Goal: Information Seeking & Learning: Compare options

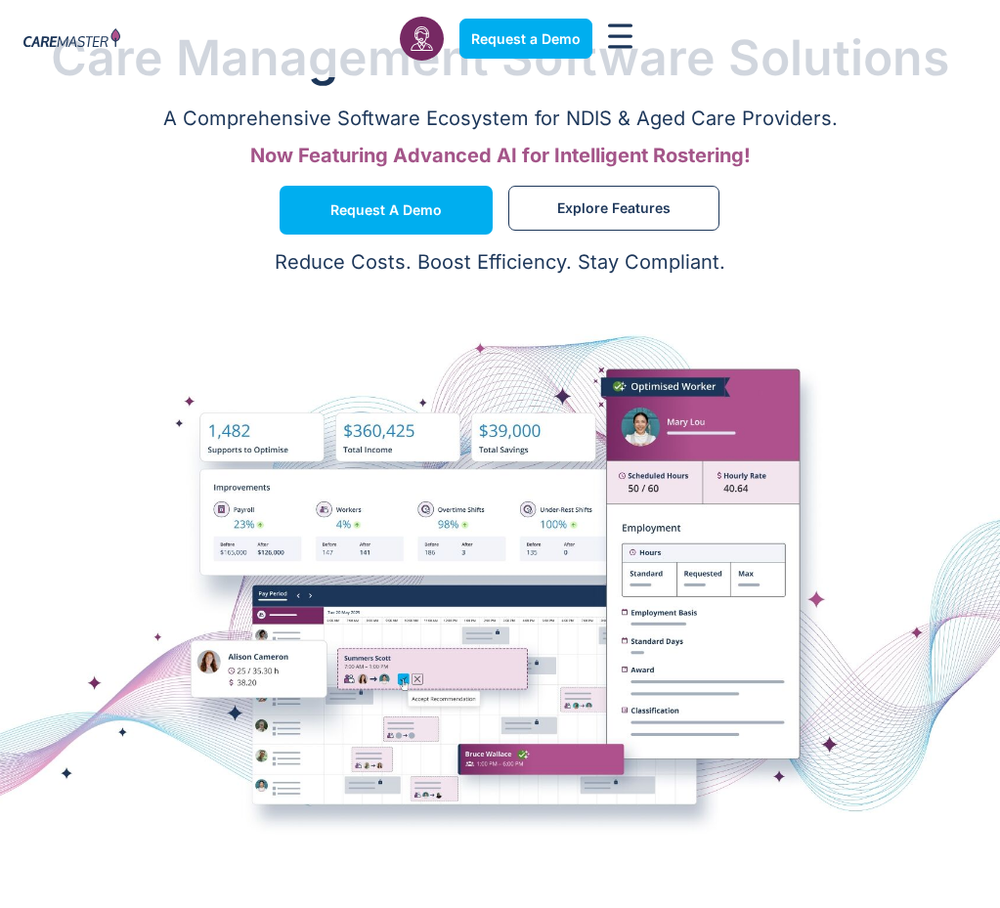
click at [0, 0] on link "Pricing" at bounding box center [0, 0] width 0 height 0
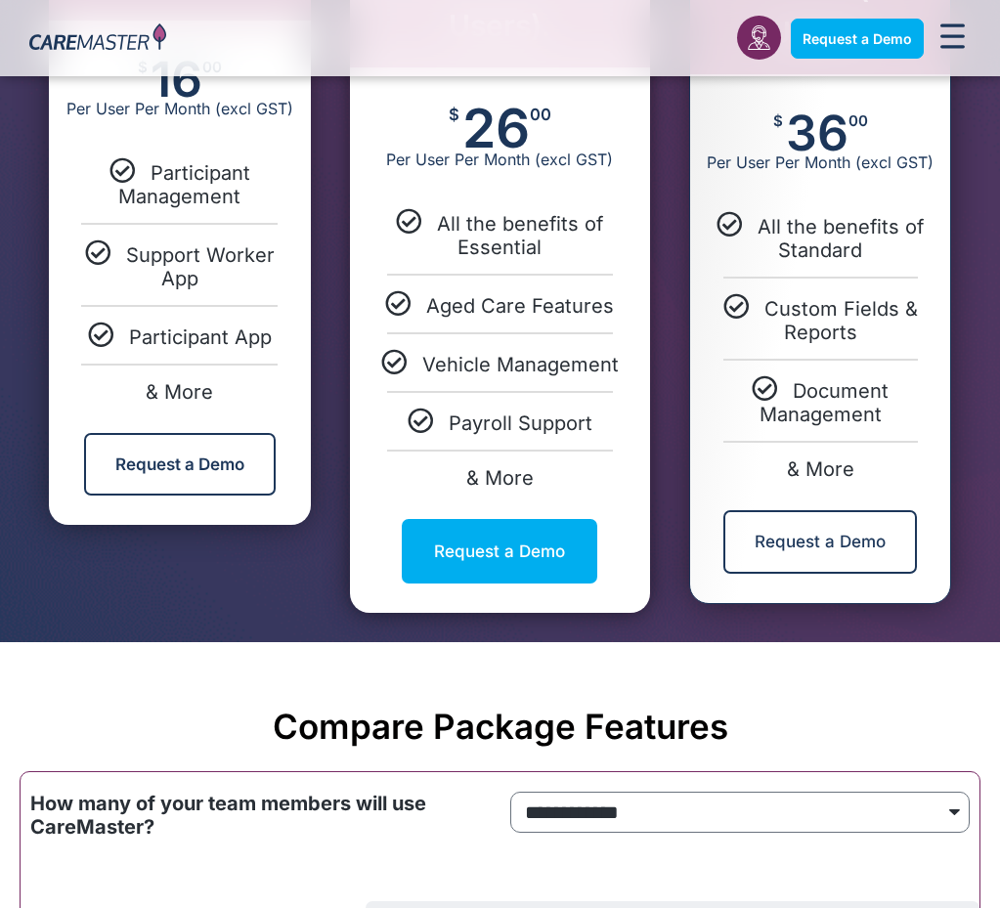
scroll to position [1475, 0]
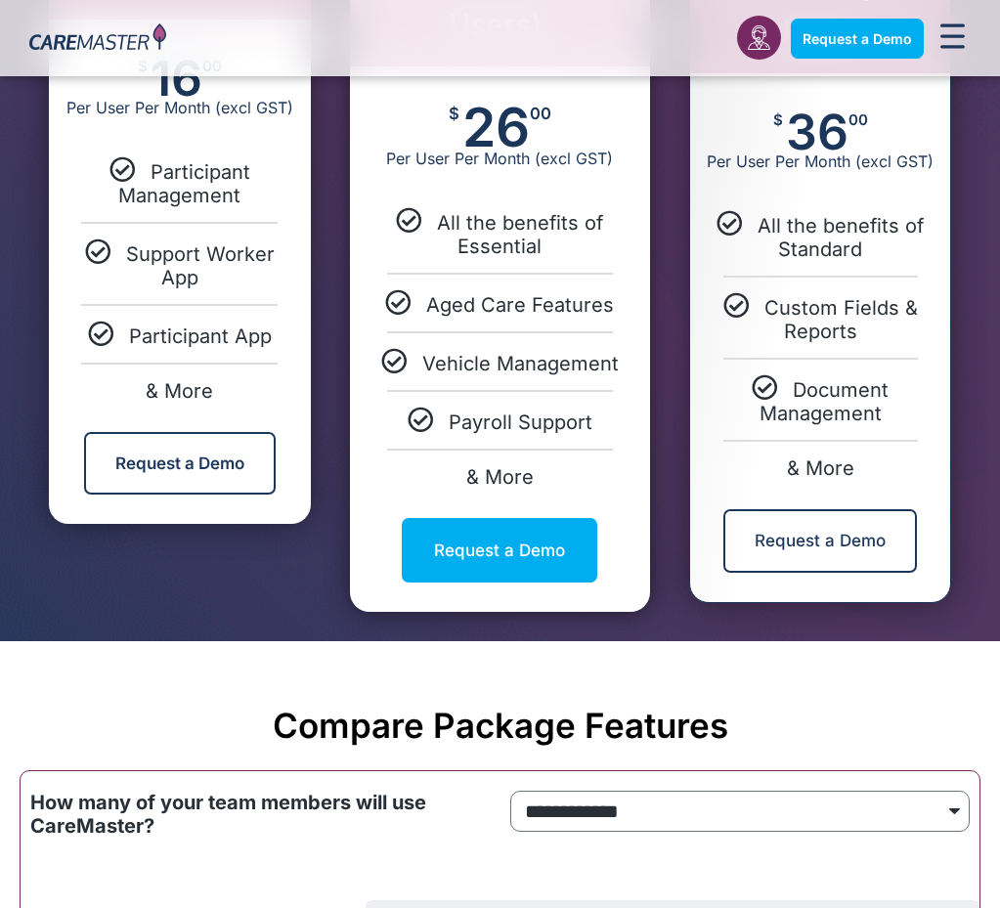
click at [372, 641] on section "Compare Package Features" at bounding box center [500, 705] width 1000 height 129
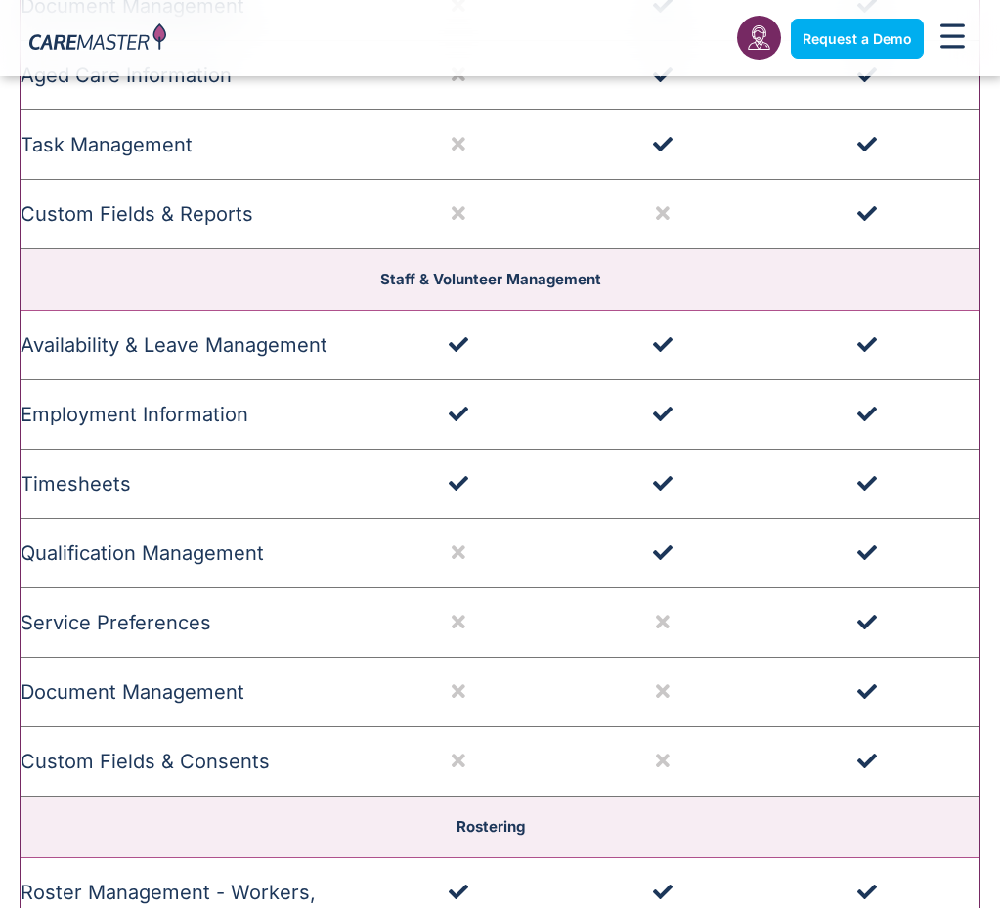
scroll to position [3252, 0]
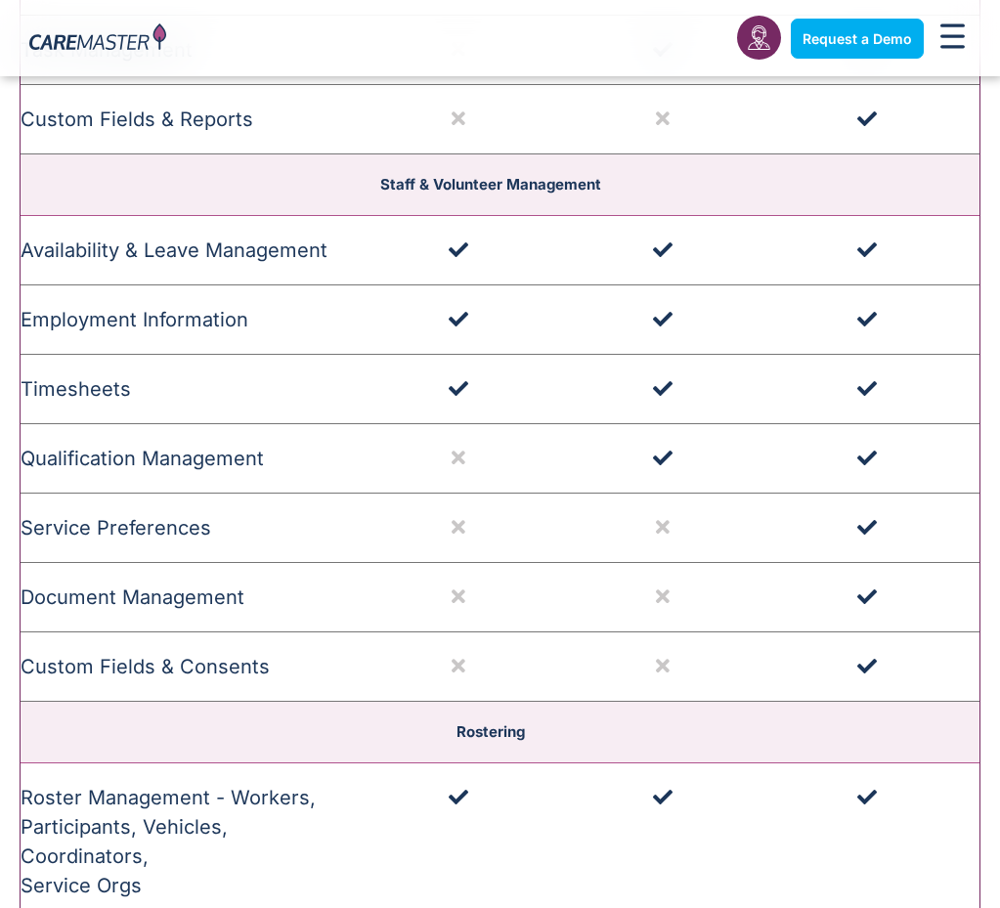
click at [322, 763] on td "Roster Management - Workers, Participants, Vehicles, Coordinators, Service Orgs…" at bounding box center [193, 841] width 345 height 157
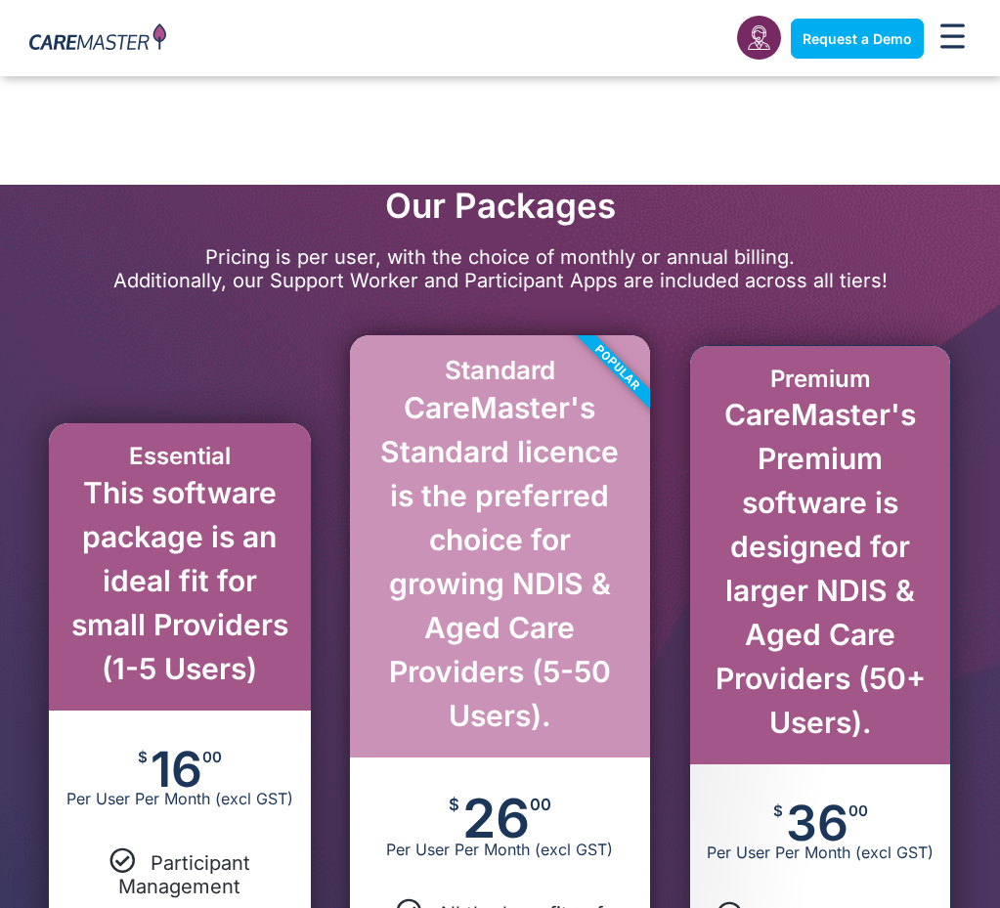
scroll to position [799, 0]
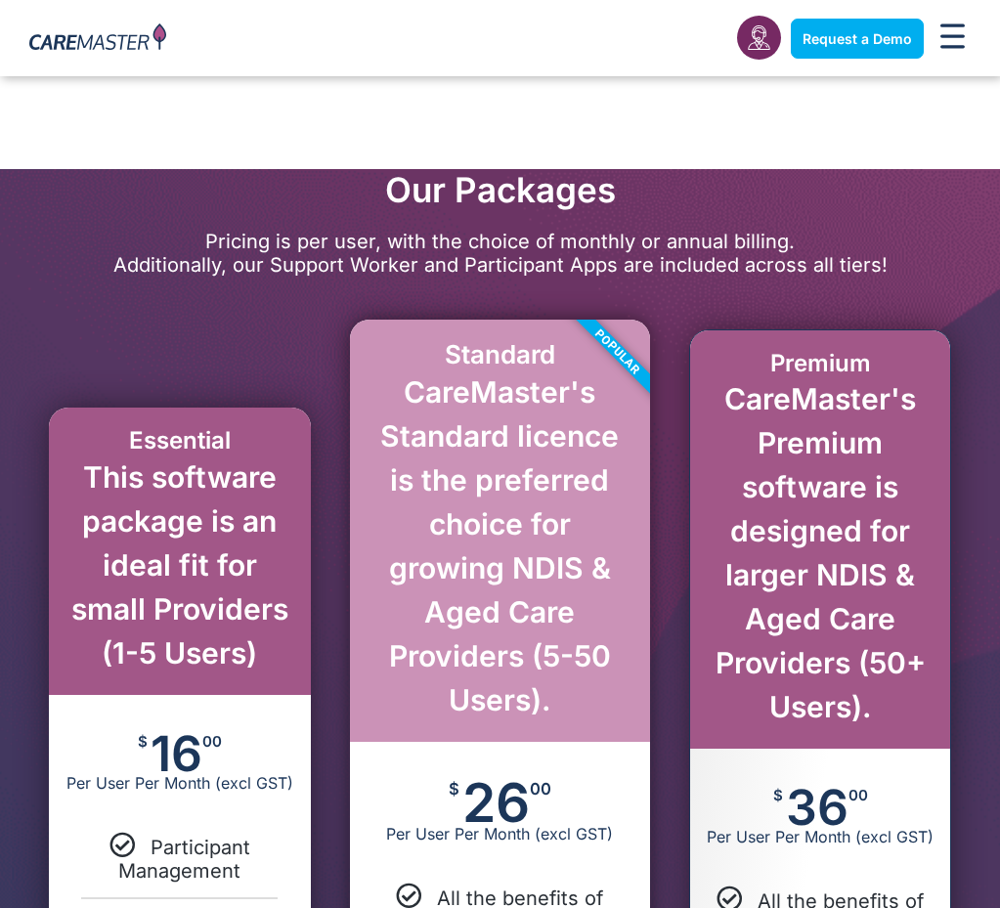
drag, startPoint x: 89, startPoint y: 400, endPoint x: 266, endPoint y: 504, distance: 205.5
click at [266, 504] on div "Essential This software package is an ideal fit for small Providers (1-5 Users)…" at bounding box center [180, 803] width 262 height 792
click at [266, 695] on div "$ 16 00 Per User Per Month (excl GST)" at bounding box center [180, 763] width 262 height 137
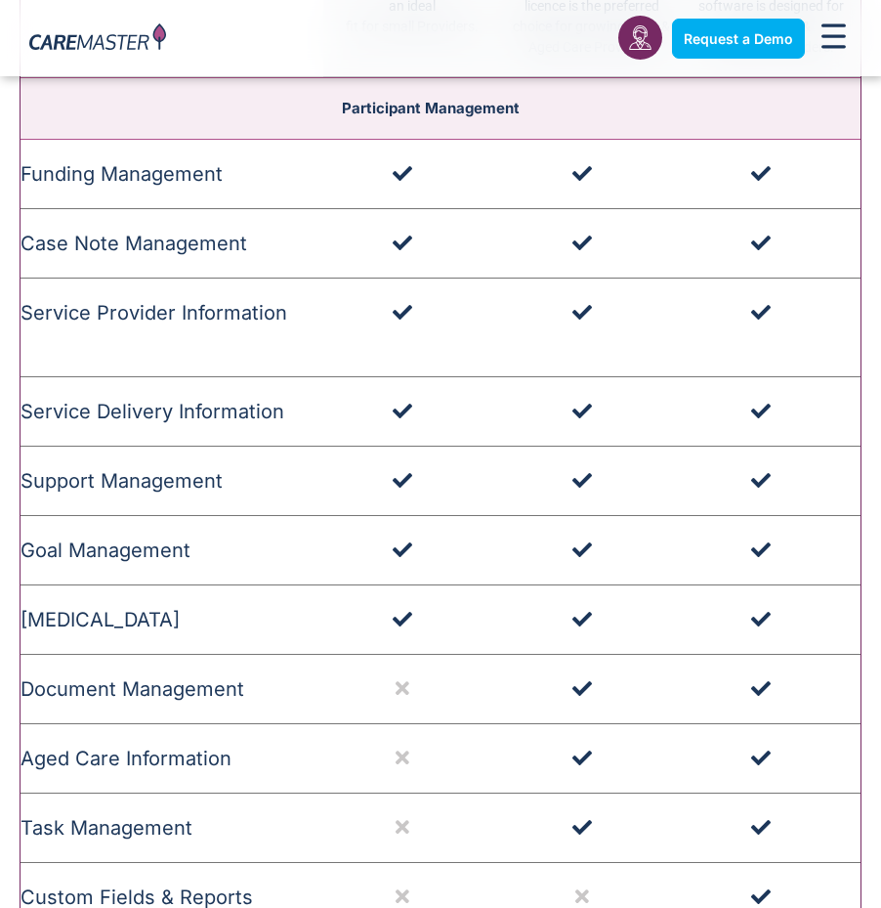
scroll to position [2570, 0]
